Goal: Check status

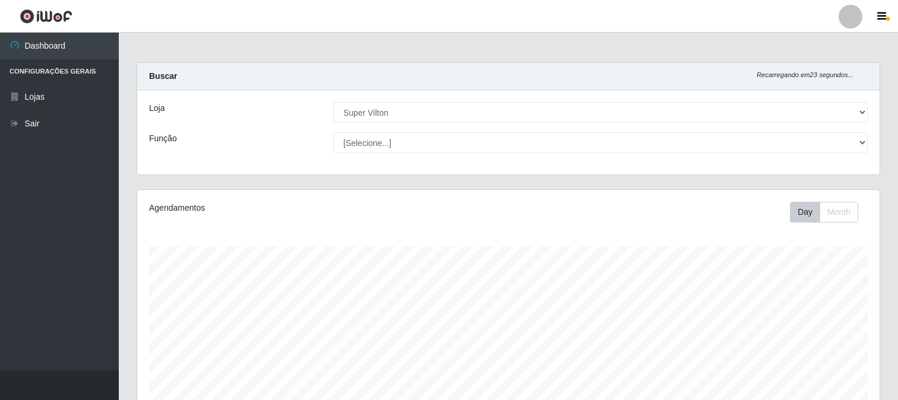
select select "379"
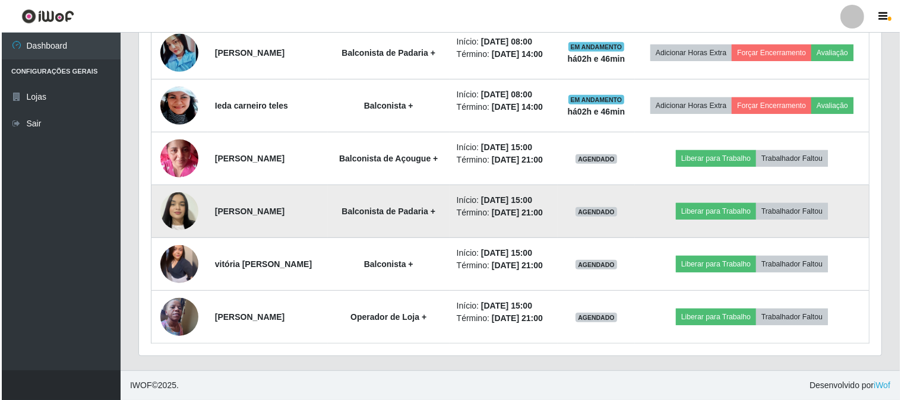
scroll to position [671, 0]
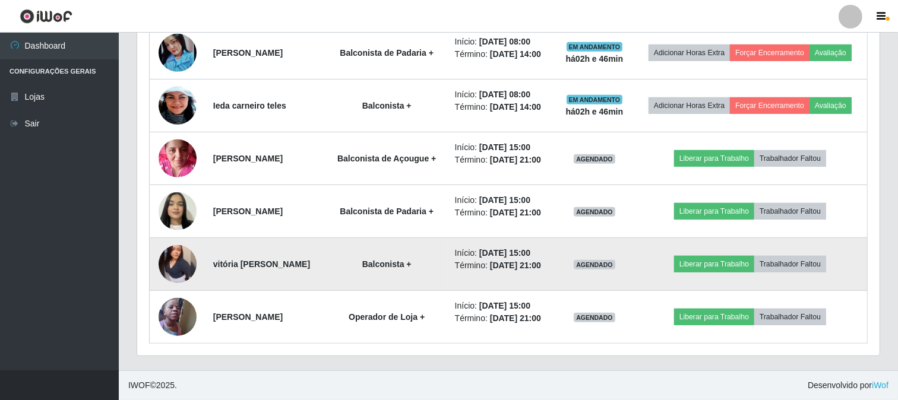
click at [168, 258] on img at bounding box center [178, 264] width 38 height 38
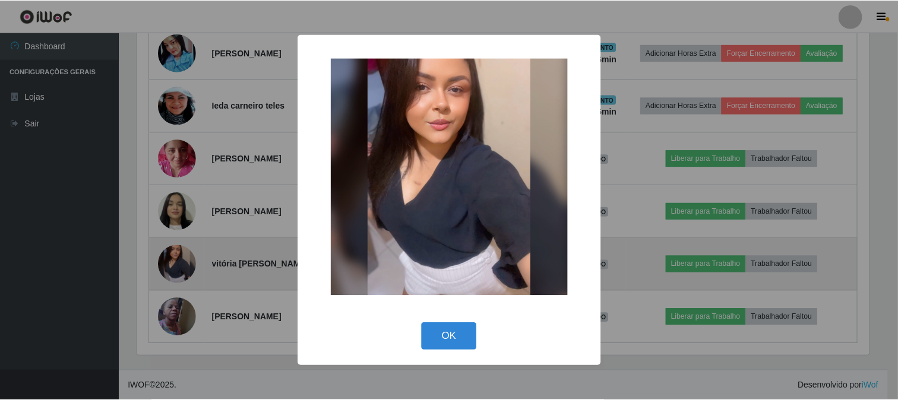
scroll to position [246, 735]
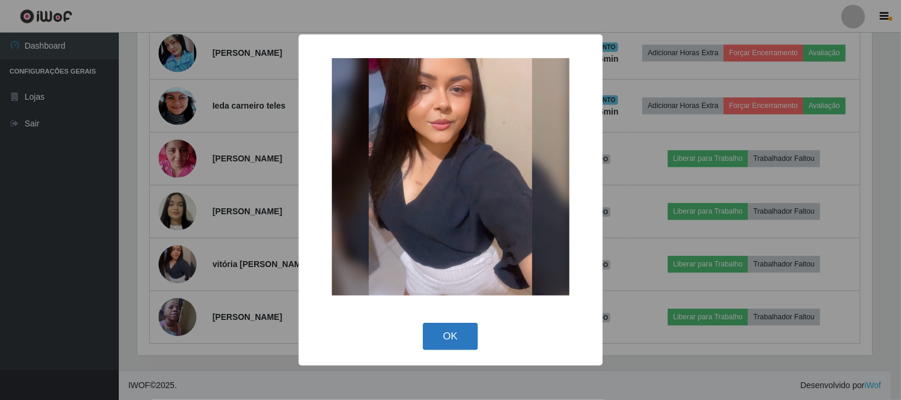
click at [458, 342] on button "OK" at bounding box center [450, 337] width 55 height 28
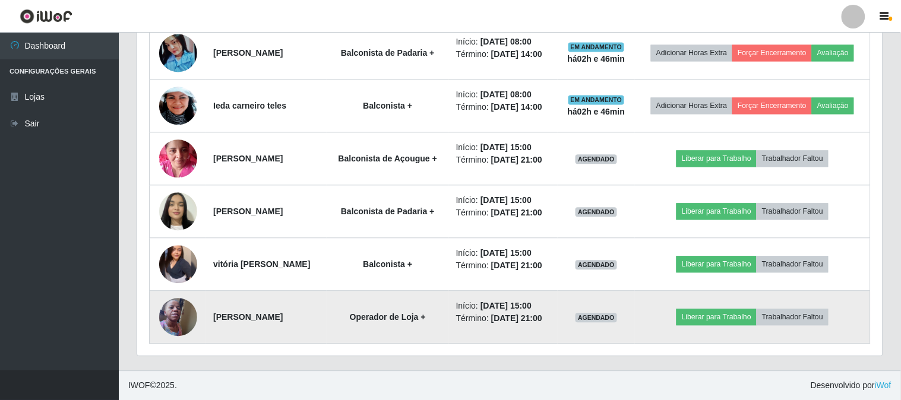
scroll to position [246, 743]
click at [153, 307] on td at bounding box center [178, 317] width 56 height 53
click at [184, 314] on img at bounding box center [178, 317] width 38 height 51
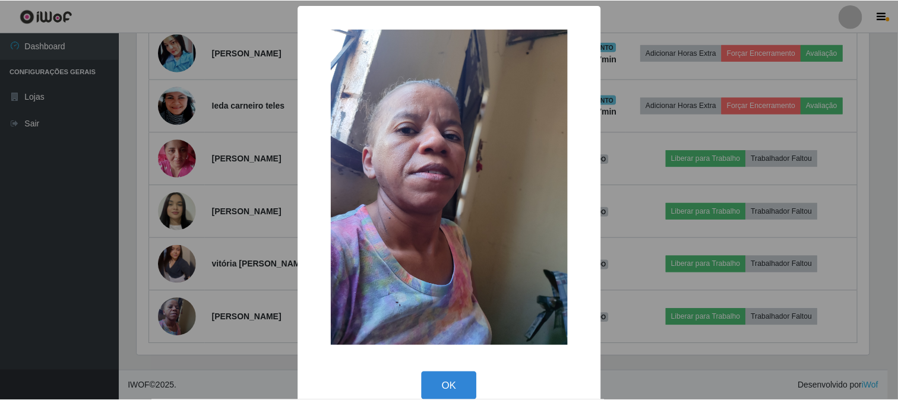
scroll to position [246, 735]
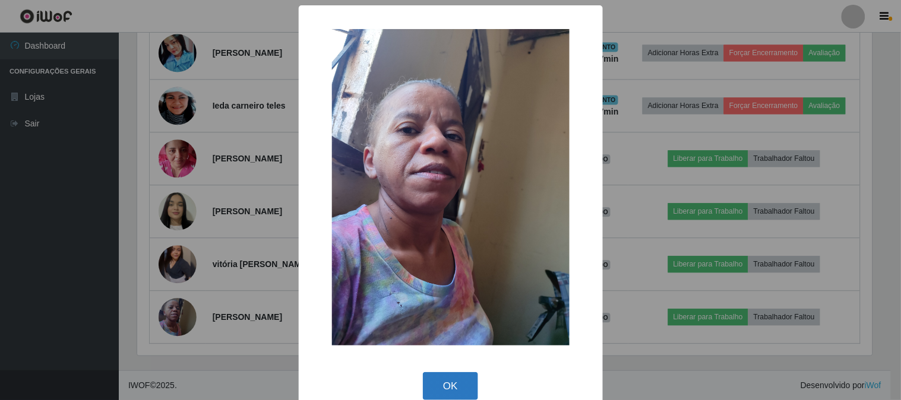
click at [458, 392] on button "OK" at bounding box center [450, 387] width 55 height 28
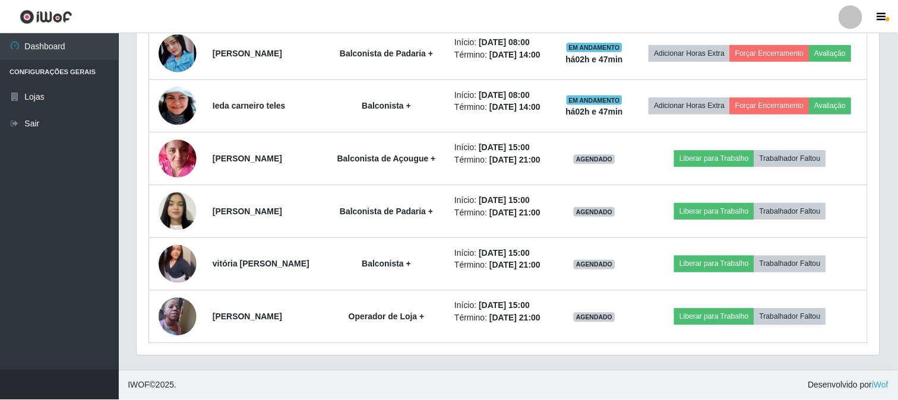
scroll to position [246, 743]
